Goal: Information Seeking & Learning: Learn about a topic

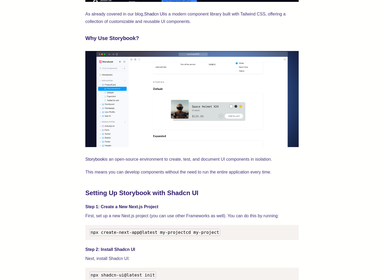
scroll to position [358, 0]
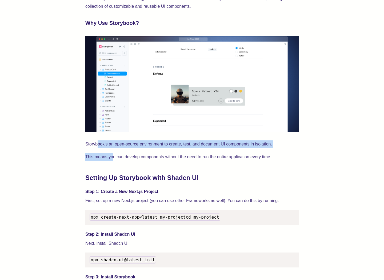
drag, startPoint x: 113, startPoint y: 159, endPoint x: 98, endPoint y: 146, distance: 20.3
click at [98, 146] on link "Storybook" at bounding box center [94, 144] width 19 height 5
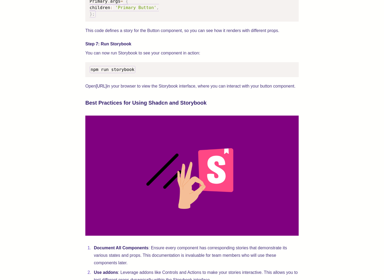
scroll to position [863, 0]
